Goal: Download file/media

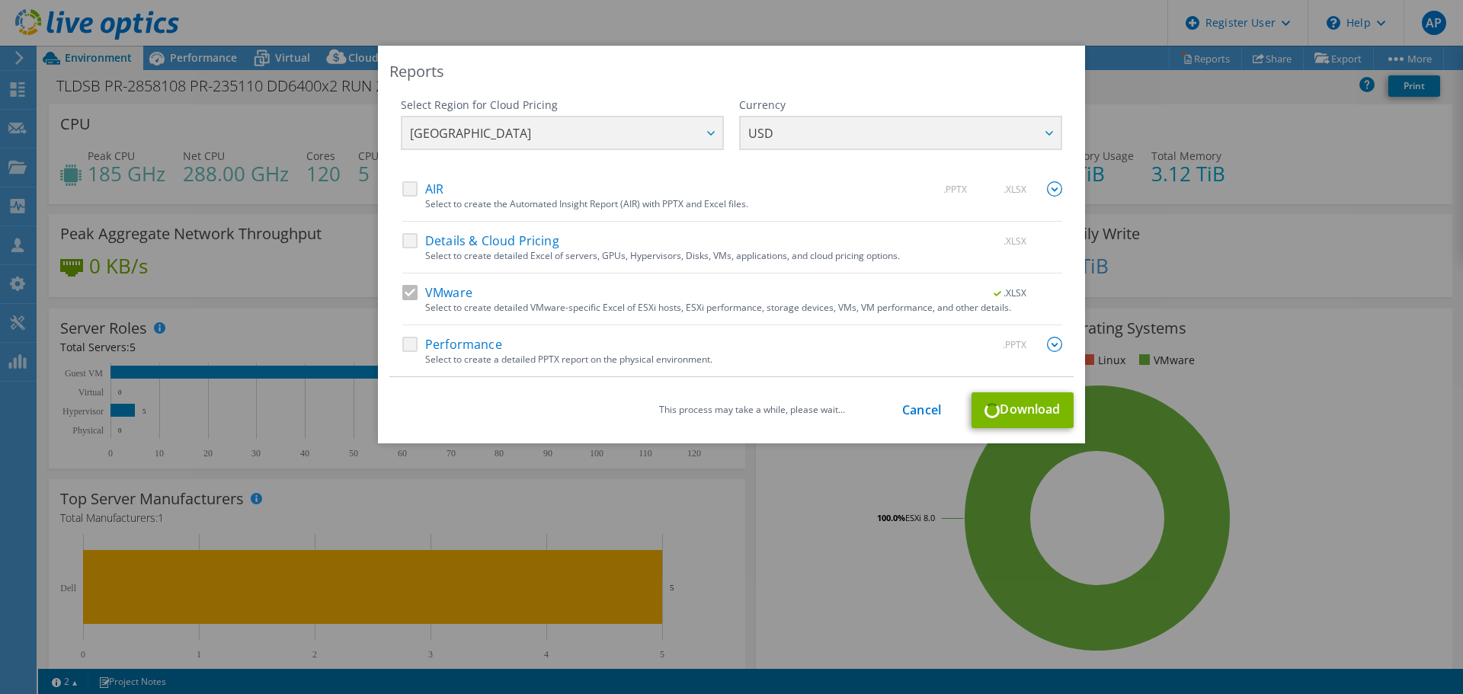
select select "[GEOGRAPHIC_DATA]"
select select "USD"
click at [919, 412] on link "Cancel" at bounding box center [921, 410] width 39 height 14
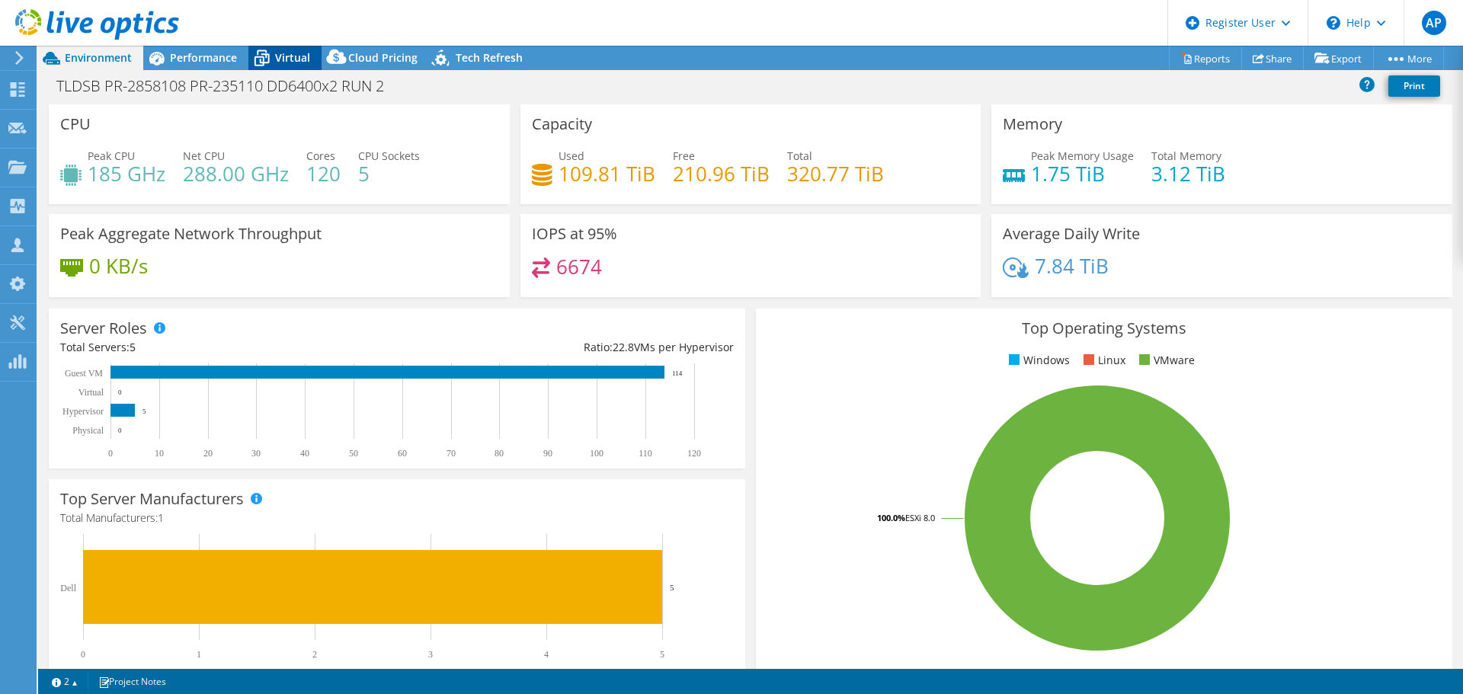
click at [285, 63] on span "Virtual" at bounding box center [292, 57] width 35 height 14
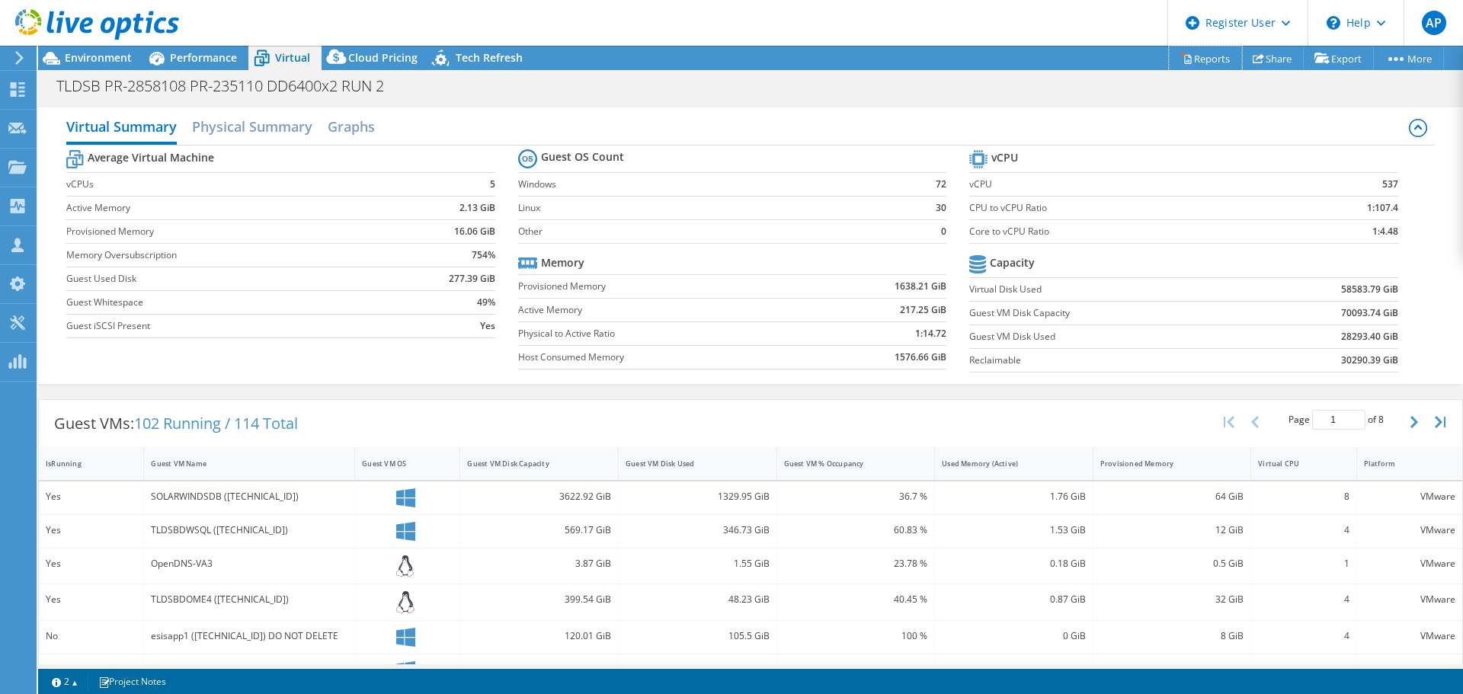
click at [1203, 57] on link "Reports" at bounding box center [1205, 58] width 73 height 24
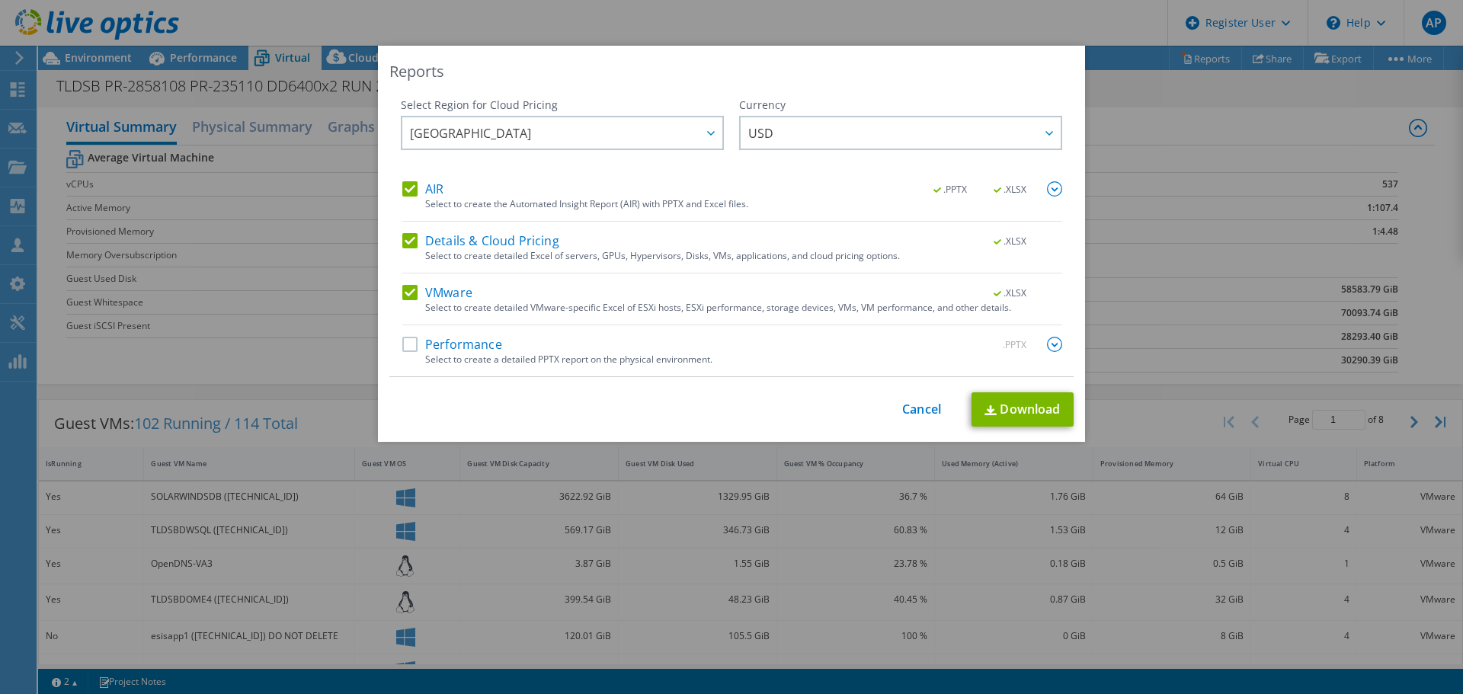
click at [415, 187] on label "AIR" at bounding box center [422, 188] width 41 height 15
click at [0, 0] on input "AIR" at bounding box center [0, 0] width 0 height 0
click at [412, 242] on label "Details & Cloud Pricing" at bounding box center [480, 240] width 157 height 15
click at [0, 0] on input "Details & Cloud Pricing" at bounding box center [0, 0] width 0 height 0
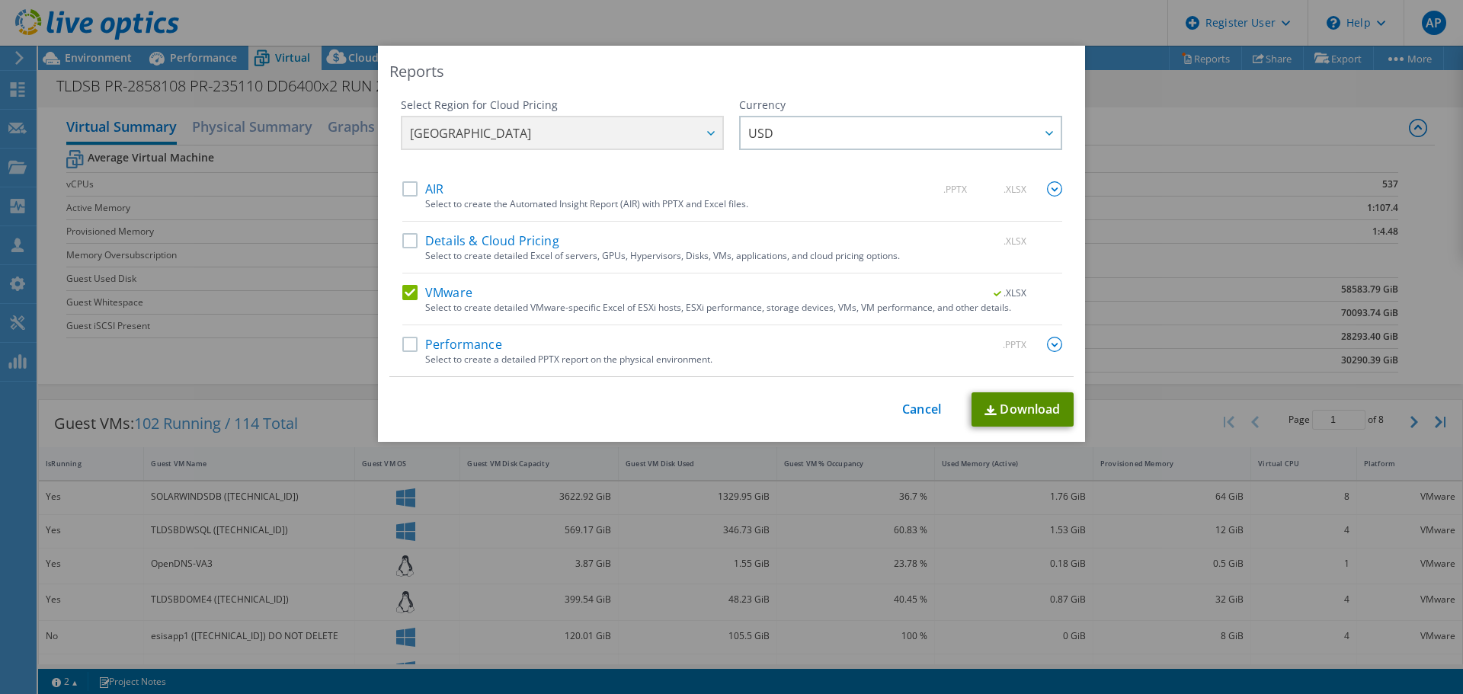
click at [1025, 417] on link "Download" at bounding box center [1023, 409] width 102 height 34
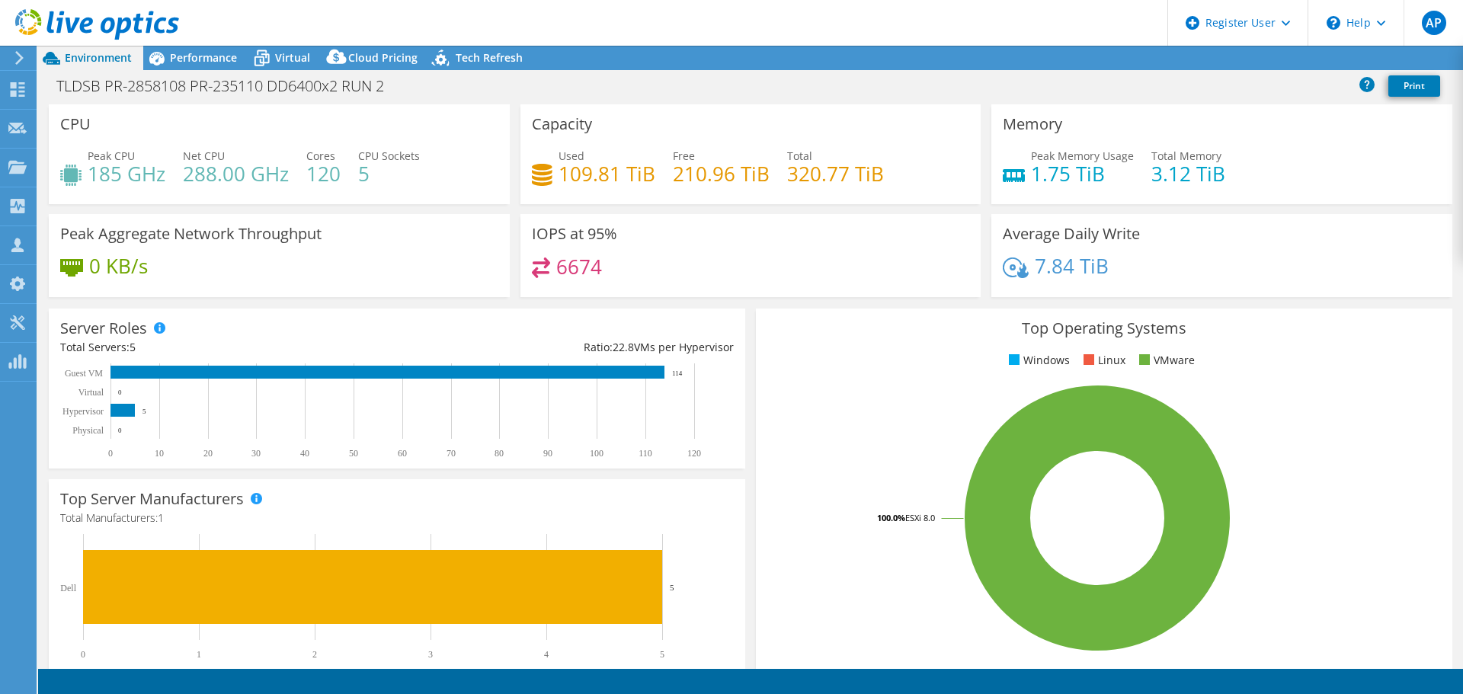
select select "[GEOGRAPHIC_DATA]"
select select "USD"
